Goal: Answer question/provide support

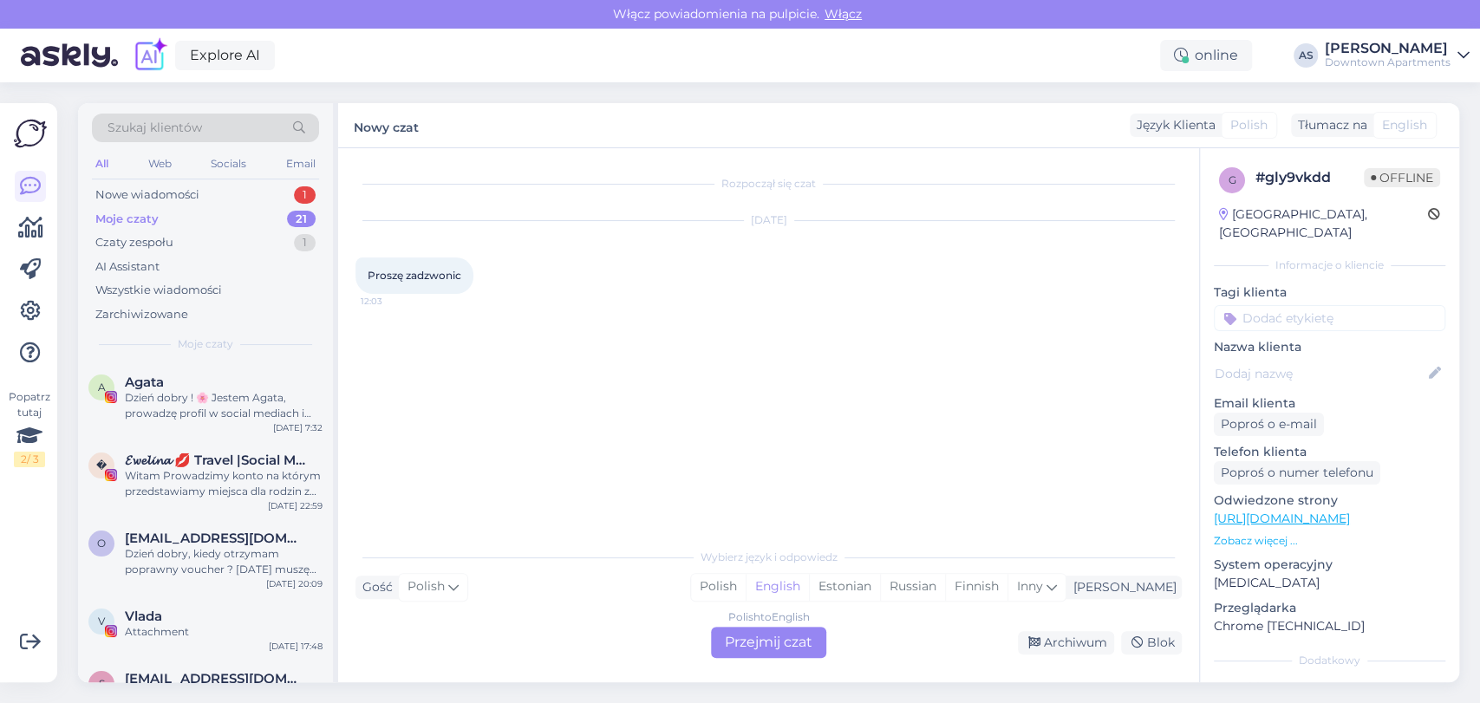
click at [791, 660] on div "Rozpoczął się czat [DATE] Proszę zadzwonic 12:03 Wybierz język i odpowiedz Gość…" at bounding box center [768, 415] width 861 height 534
click at [753, 635] on div "Polish to English Przejmij czat" at bounding box center [768, 642] width 115 height 31
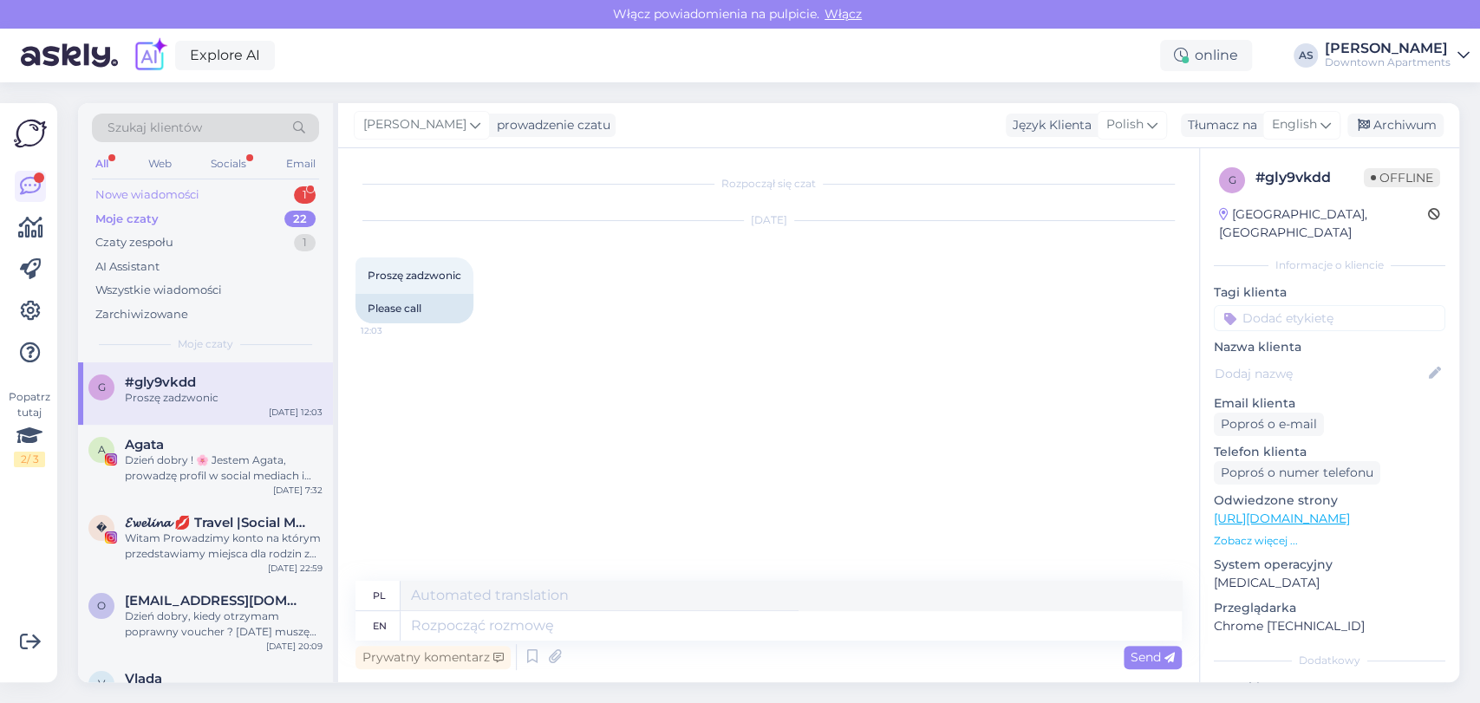
click at [270, 189] on div "Nowe wiadomości 1" at bounding box center [205, 195] width 227 height 24
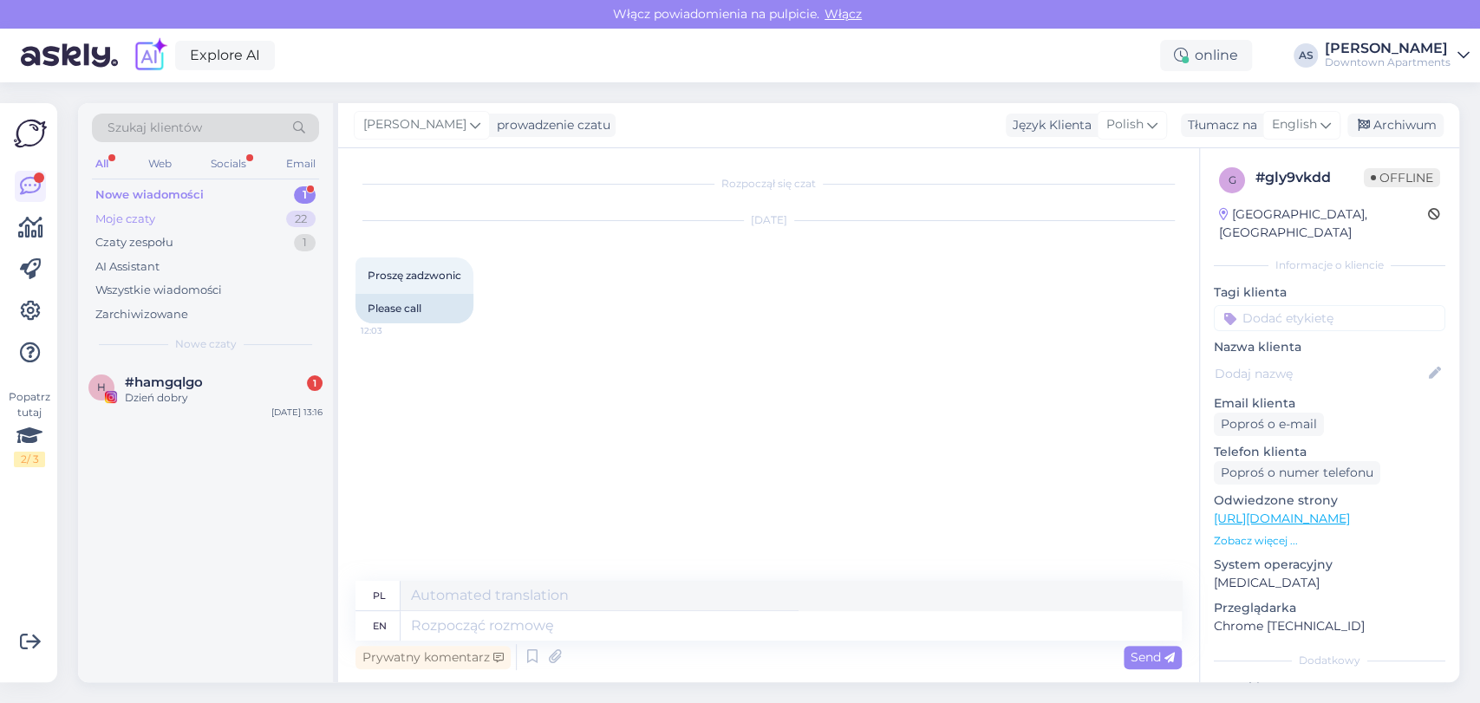
click at [260, 216] on div "Moje czaty 22" at bounding box center [205, 219] width 227 height 24
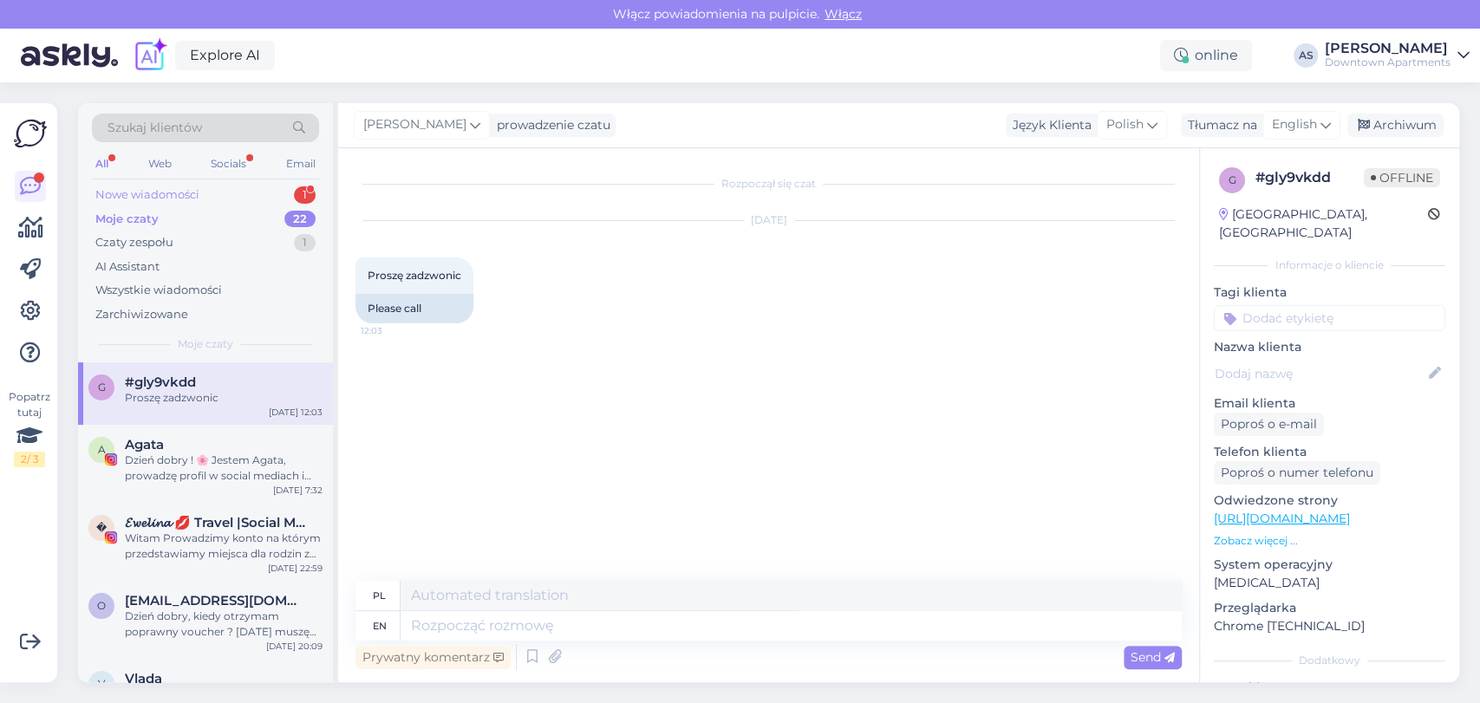
click at [264, 193] on div "Nowe wiadomości 1" at bounding box center [205, 195] width 227 height 24
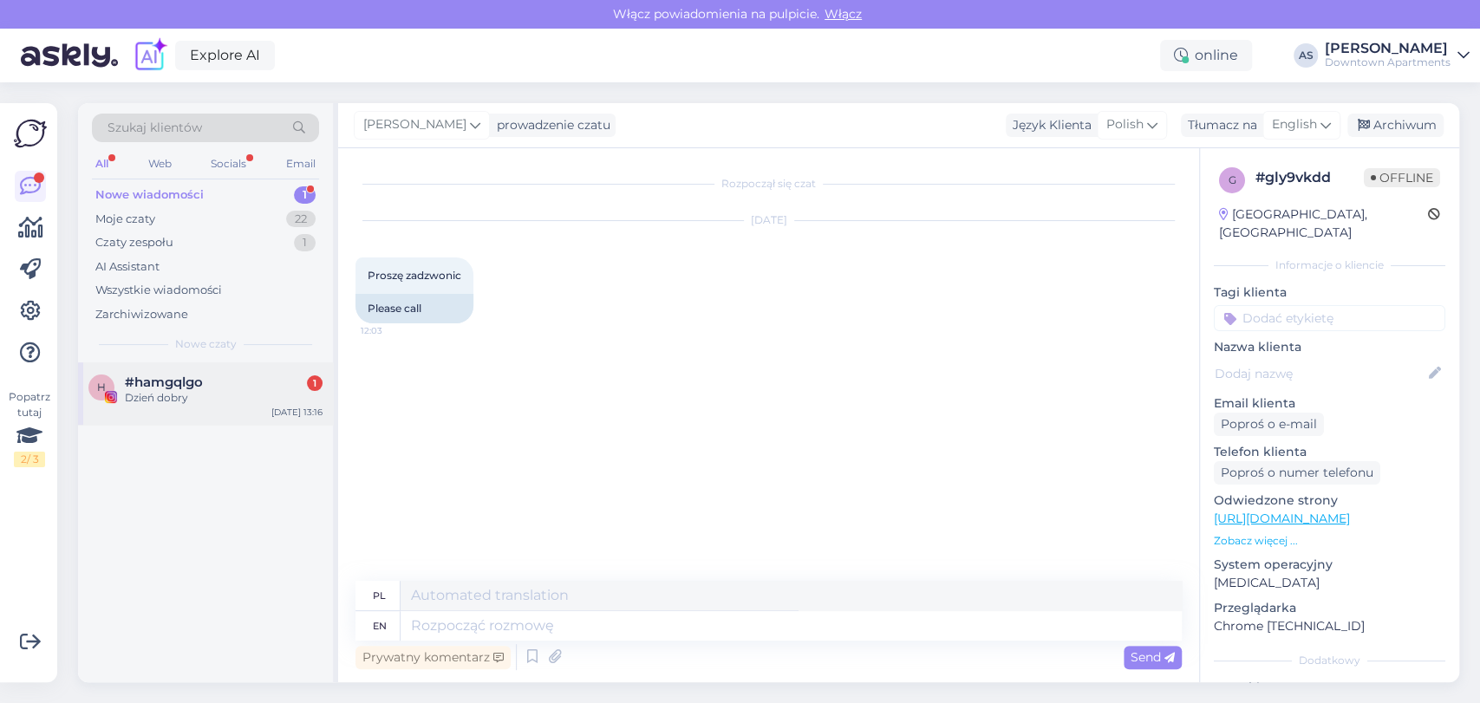
click at [218, 397] on div "Dzień dobry" at bounding box center [224, 398] width 198 height 16
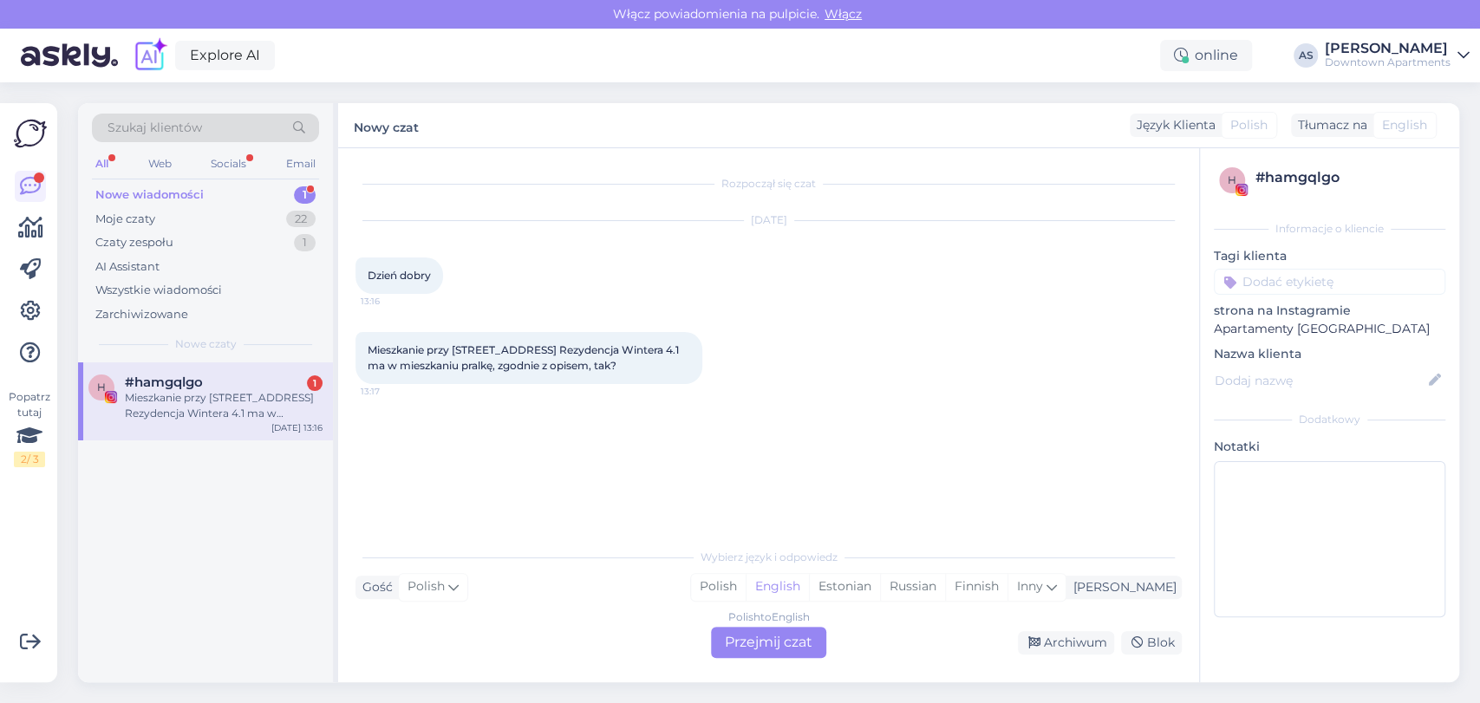
click at [747, 624] on div "Polish to English" at bounding box center [768, 617] width 81 height 16
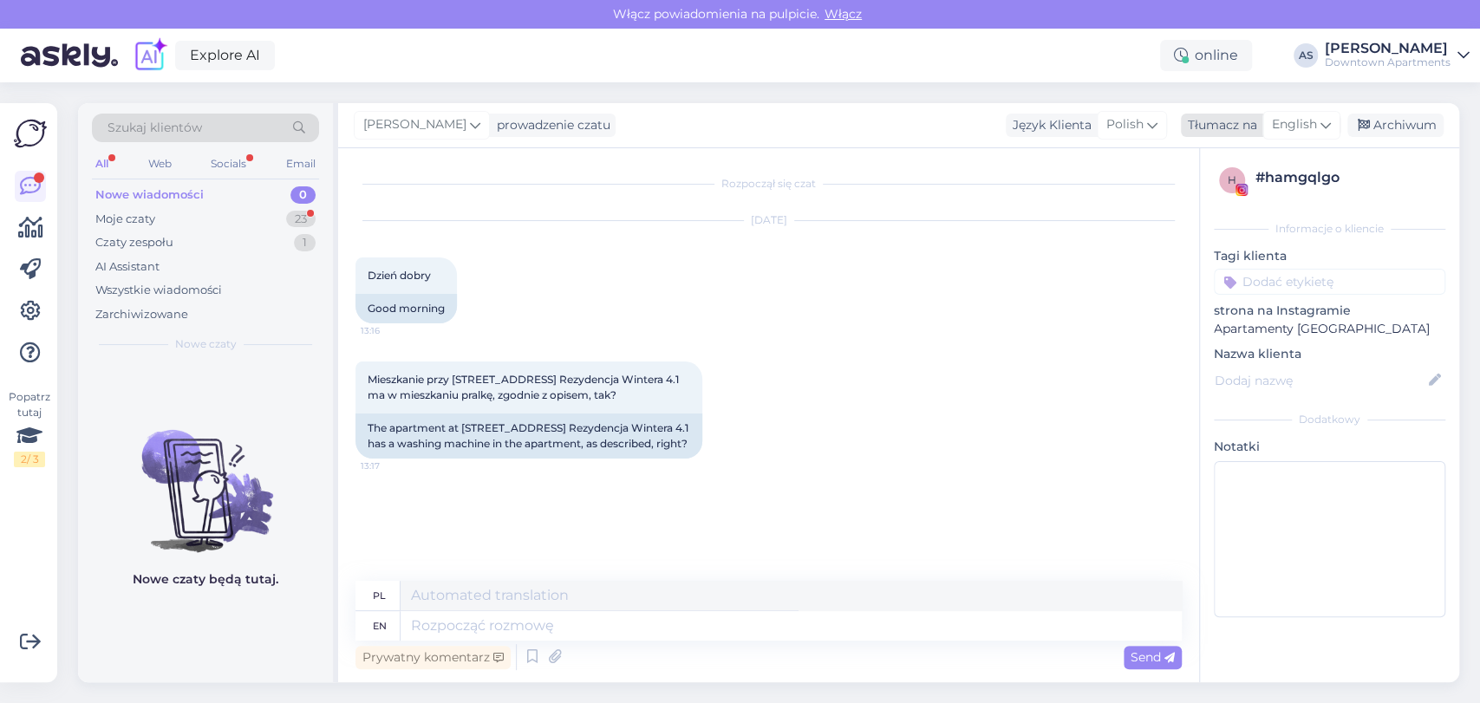
click at [1317, 114] on div "English" at bounding box center [1301, 125] width 78 height 28
type input "pol"
click at [1262, 202] on link "Polish" at bounding box center [1260, 202] width 191 height 28
click at [821, 635] on textarea at bounding box center [768, 622] width 826 height 36
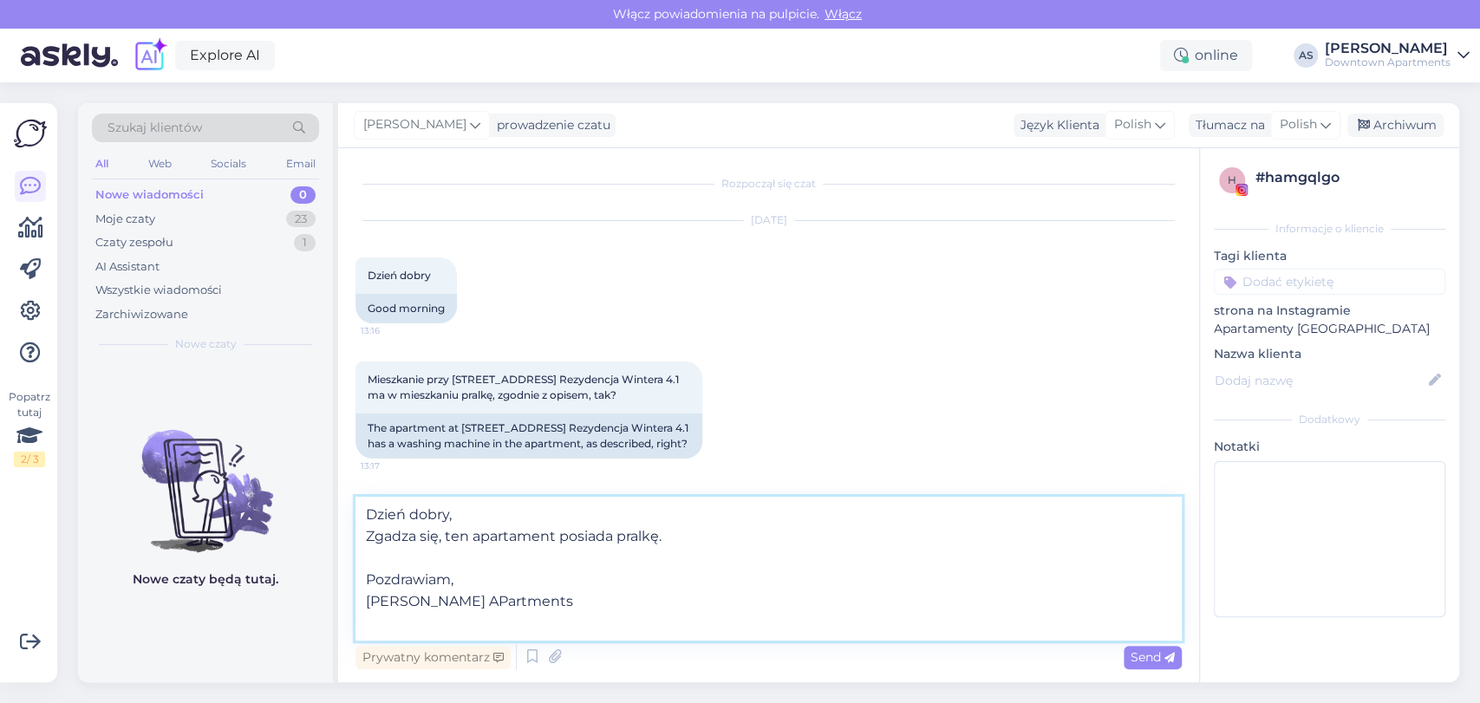
type textarea "Dzień dobry, Zgadza się, ten apartament posiada pralkę. Pozdrawiam, [PERSON_NAM…"
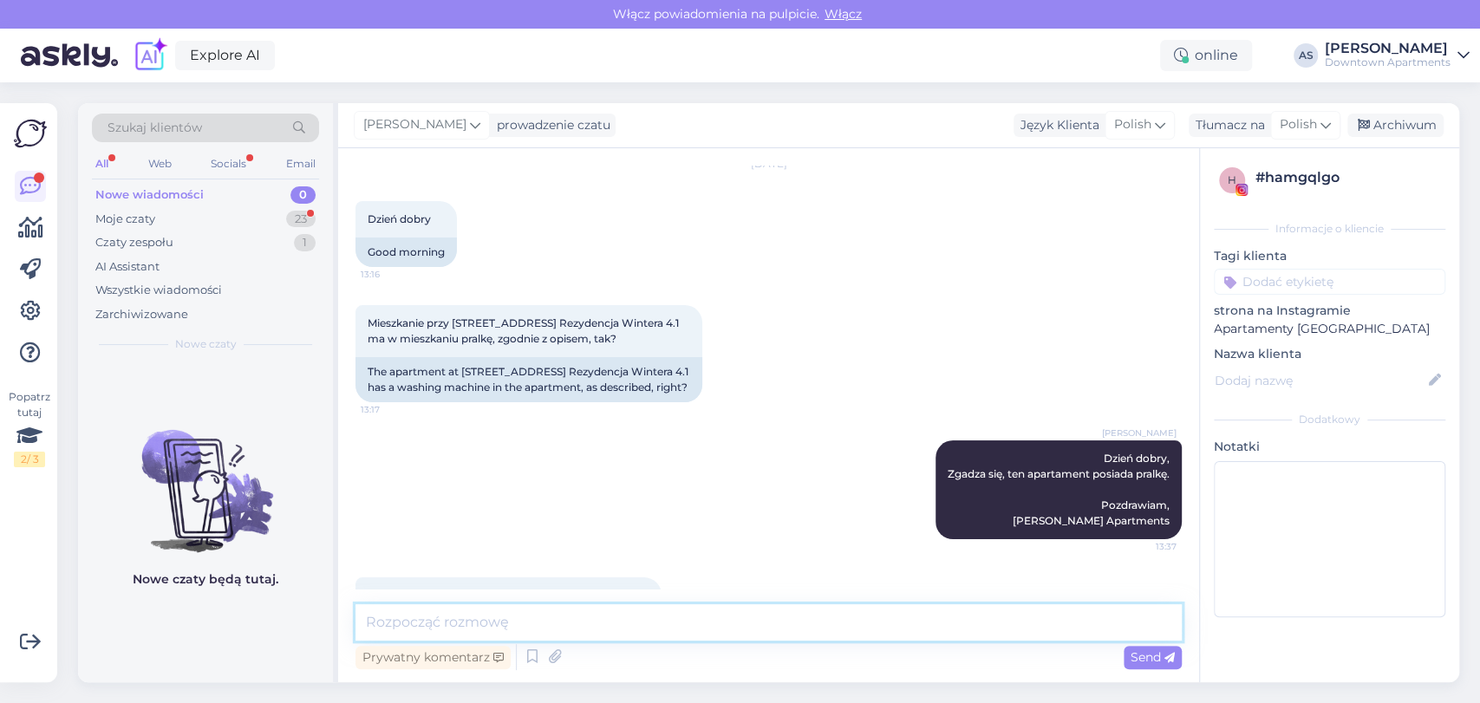
scroll to position [132, 0]
